Goal: Contribute content: Add original content to the website for others to see

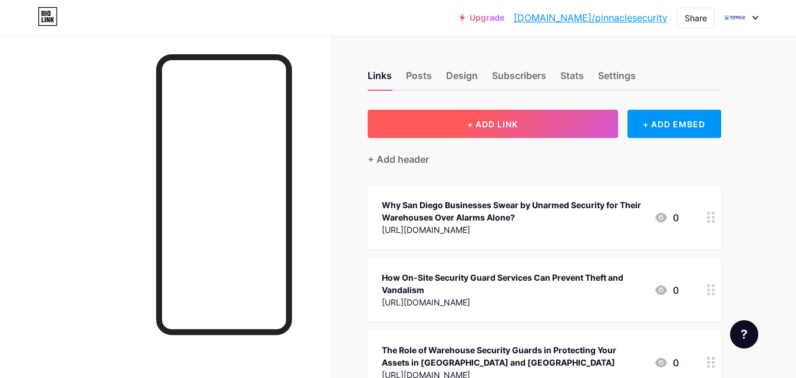
click at [476, 131] on button "+ ADD LINK" at bounding box center [493, 124] width 250 height 28
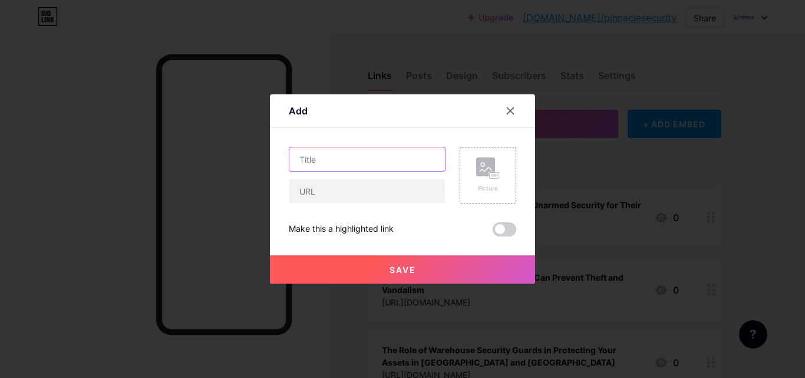
click at [306, 166] on input "text" at bounding box center [366, 159] width 155 height 24
paste input "Armed Vs Unarmed Security Guard Services: What to Choose?"
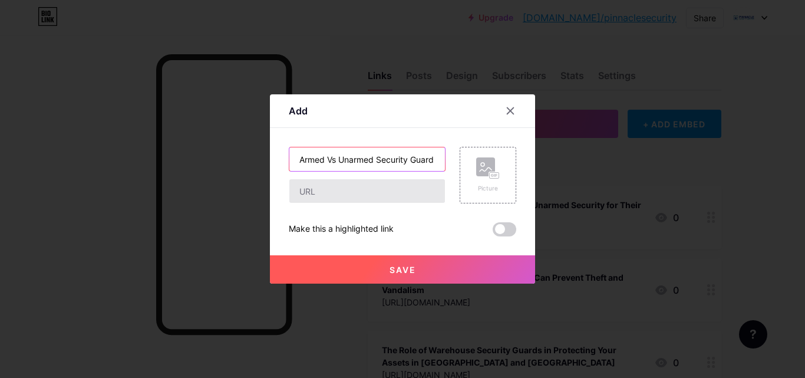
scroll to position [0, 108]
type input "Armed Vs Unarmed Security Guard Services: What to Choose?"
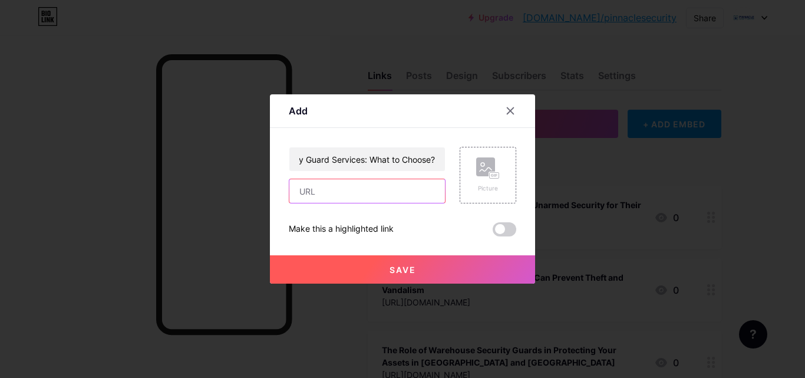
click at [339, 191] on input "text" at bounding box center [366, 191] width 155 height 24
paste input "[URL][DOMAIN_NAME]"
type input "[URL][DOMAIN_NAME]"
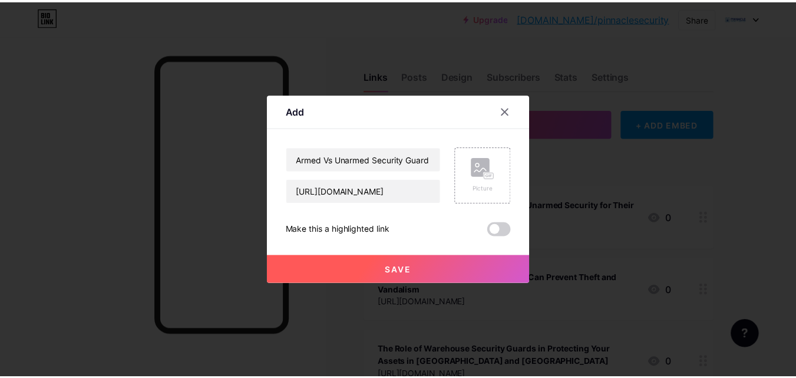
scroll to position [0, 0]
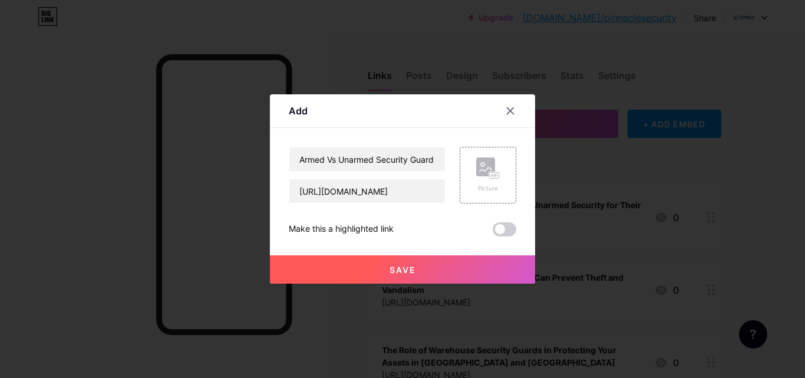
click at [388, 263] on button "Save" at bounding box center [402, 269] width 265 height 28
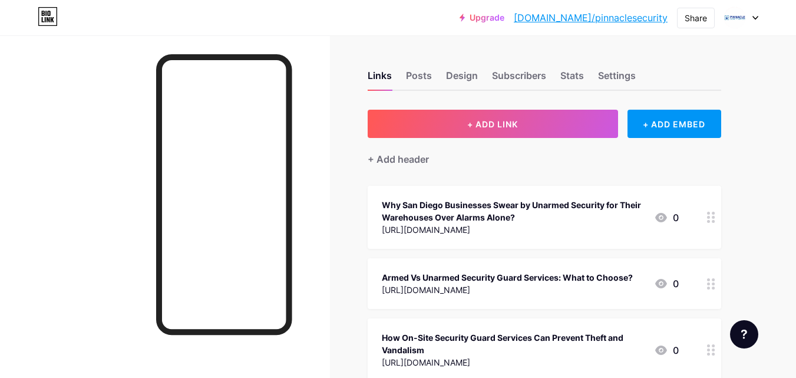
click at [603, 19] on link "[DOMAIN_NAME]/pinnaclesecurity" at bounding box center [591, 18] width 154 height 14
